Goal: Task Accomplishment & Management: Manage account settings

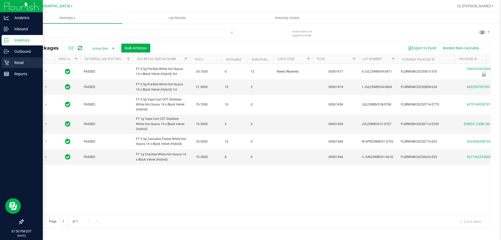
click at [8, 62] on icon at bounding box center [6, 62] width 5 height 5
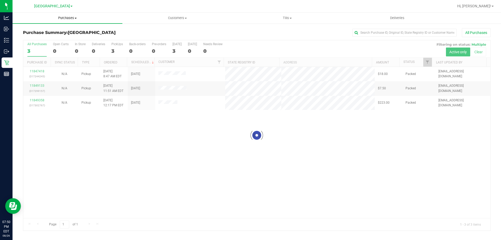
click at [72, 14] on uib-tab-heading "Purchases Summary of purchases Fulfillment All purchases" at bounding box center [68, 18] width 110 height 11
click at [42, 39] on span "Fulfillment" at bounding box center [29, 38] width 32 height 4
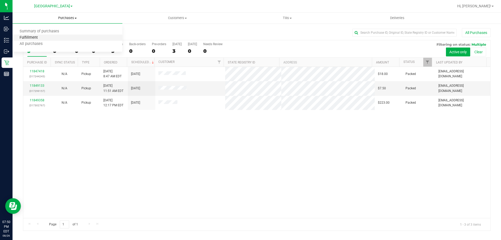
click at [32, 39] on span "Fulfillment" at bounding box center [29, 38] width 32 height 4
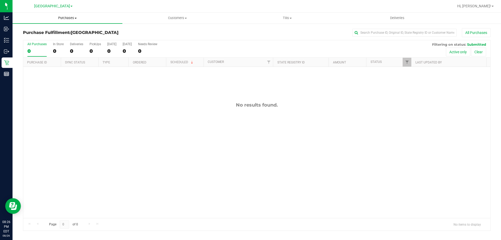
click at [90, 18] on span "Purchases" at bounding box center [68, 18] width 110 height 5
click at [91, 29] on li "Summary of purchases" at bounding box center [68, 31] width 110 height 6
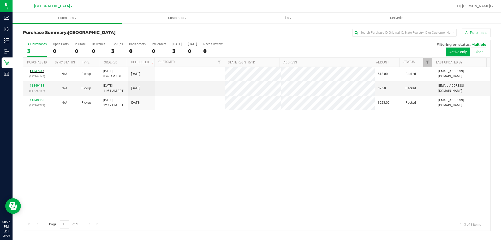
click at [39, 71] on link "11847418" at bounding box center [37, 71] width 15 height 4
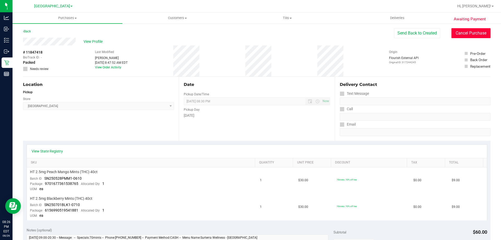
click at [467, 32] on button "Cancel Purchase" at bounding box center [471, 33] width 39 height 10
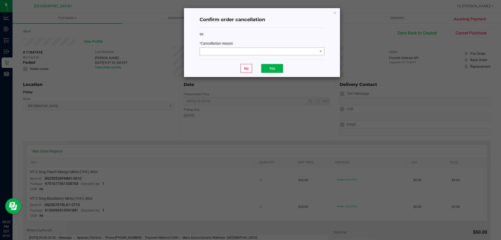
drag, startPoint x: 258, startPoint y: 57, endPoint x: 256, endPoint y: 54, distance: 4.4
click at [258, 57] on div "99 * Cancellation reason" at bounding box center [262, 44] width 125 height 32
click at [256, 54] on span at bounding box center [259, 51] width 118 height 7
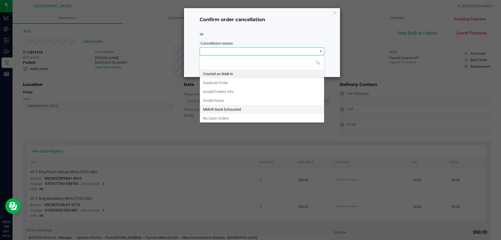
scroll to position [26, 0]
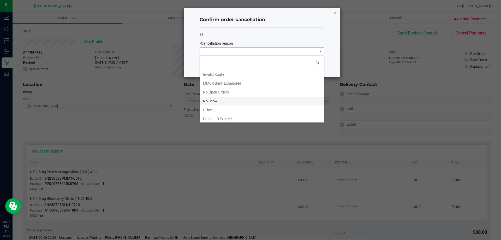
click at [224, 98] on li "No Show" at bounding box center [262, 101] width 124 height 9
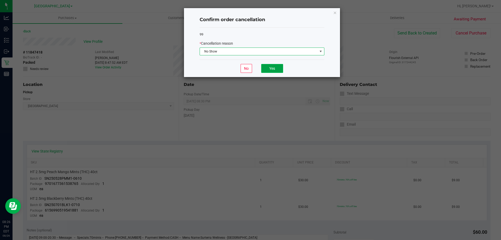
click at [267, 69] on button "Yes" at bounding box center [272, 68] width 22 height 9
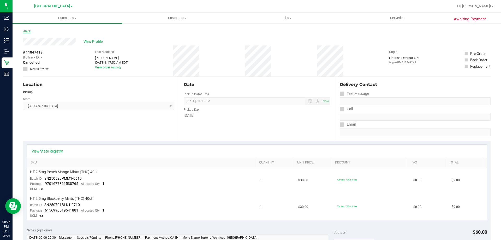
click at [30, 32] on link "Back" at bounding box center [27, 32] width 8 height 4
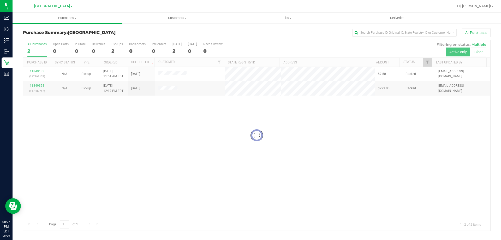
click at [33, 72] on div at bounding box center [256, 135] width 467 height 190
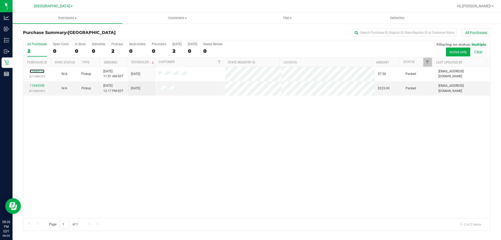
click at [33, 72] on link "11849133" at bounding box center [37, 71] width 15 height 4
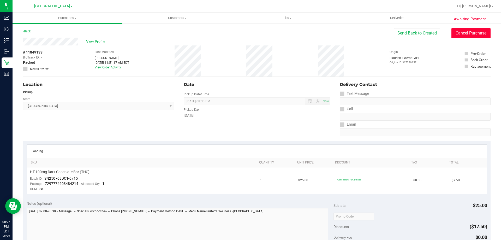
click at [452, 34] on button "Cancel Purchase" at bounding box center [471, 33] width 39 height 10
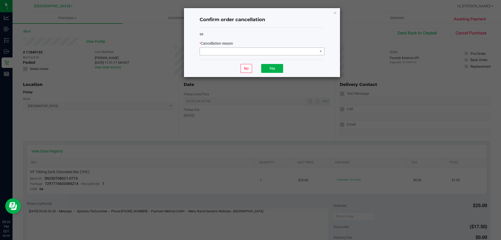
click at [272, 45] on div "* Cancellation reason" at bounding box center [262, 43] width 125 height 5
click at [270, 50] on span at bounding box center [259, 51] width 118 height 7
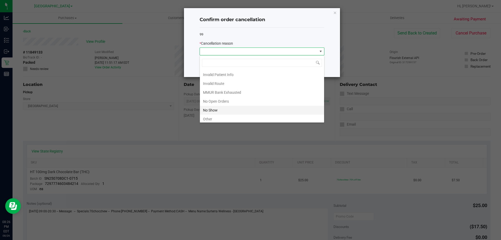
scroll to position [26, 0]
click at [226, 99] on li "No Show" at bounding box center [262, 101] width 124 height 9
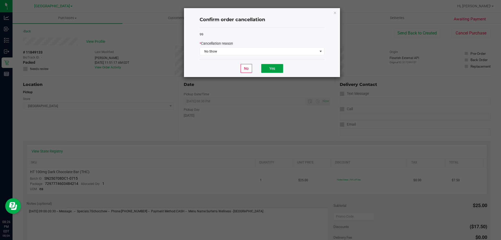
click at [266, 70] on button "Yes" at bounding box center [272, 68] width 22 height 9
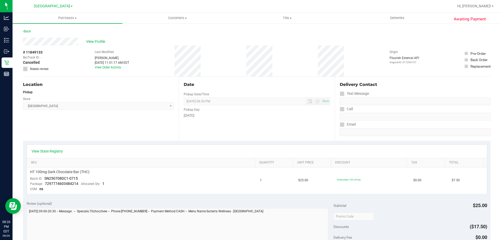
click at [25, 34] on div "Back" at bounding box center [257, 32] width 468 height 9
click at [25, 33] on link "Back" at bounding box center [27, 32] width 8 height 4
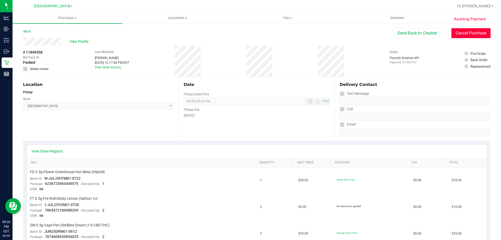
click at [461, 37] on button "Cancel Purchase" at bounding box center [471, 33] width 39 height 10
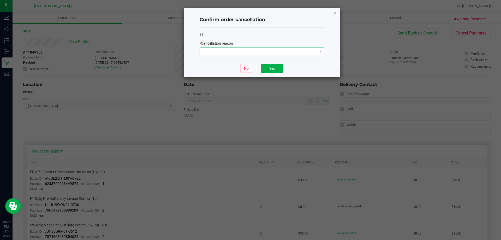
click at [282, 51] on span at bounding box center [259, 51] width 118 height 7
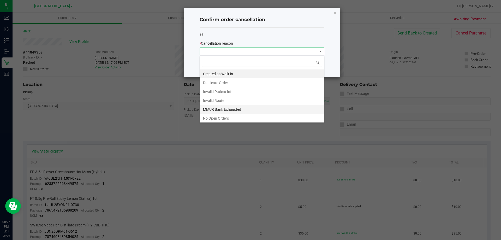
scroll to position [26, 0]
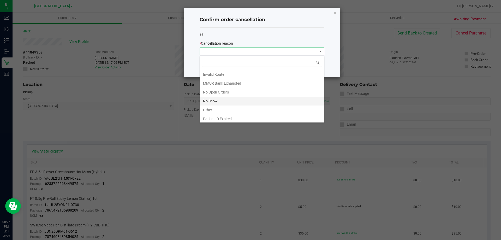
click at [227, 101] on li "No Show" at bounding box center [262, 101] width 124 height 9
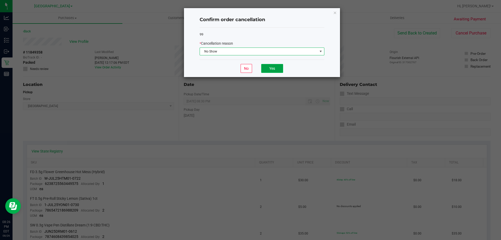
click at [268, 67] on button "Yes" at bounding box center [272, 68] width 22 height 9
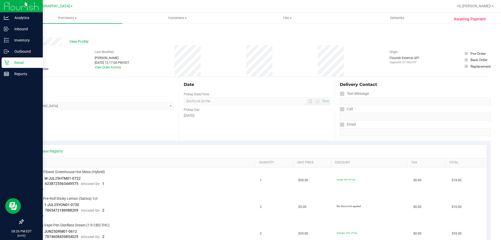
click at [2, 65] on div "Retail" at bounding box center [22, 62] width 41 height 10
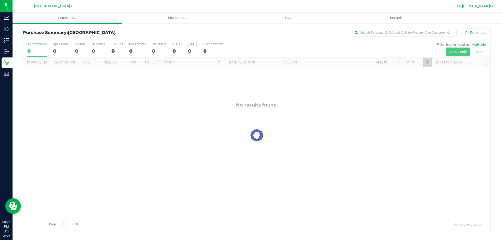
click at [485, 6] on span "Hi, [PERSON_NAME]!" at bounding box center [474, 6] width 34 height 4
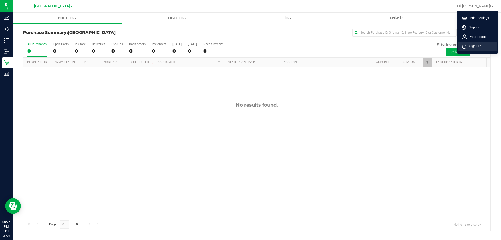
click at [474, 45] on span "Sign Out" at bounding box center [474, 46] width 15 height 5
